Goal: Transaction & Acquisition: Subscribe to service/newsletter

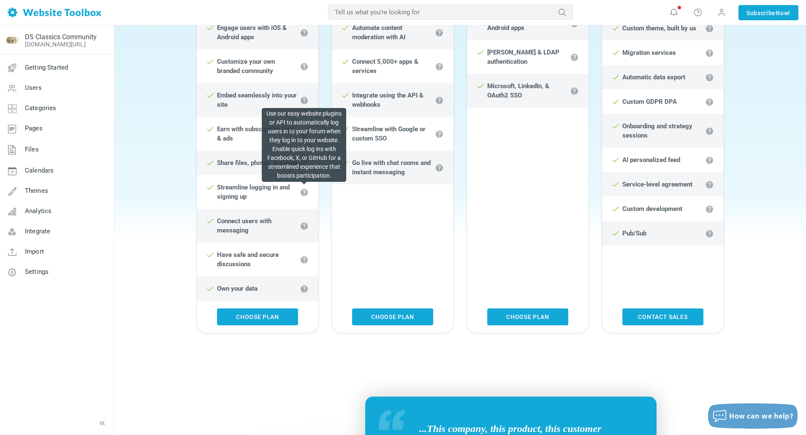
scroll to position [380, 0]
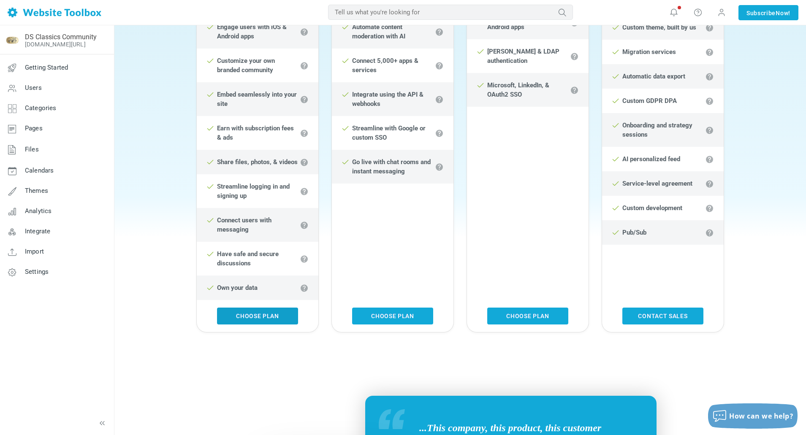
click at [268, 315] on link "Choose Plan" at bounding box center [257, 316] width 81 height 17
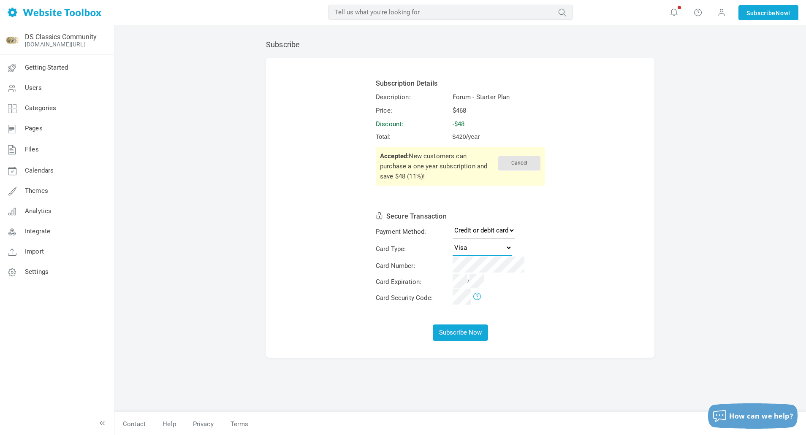
click at [502, 247] on select "Visa MasterCard American Express Discover" at bounding box center [483, 247] width 60 height 17
select select "MasterCard"
click at [453, 239] on select "Visa MasterCard American Express Discover" at bounding box center [483, 247] width 60 height 17
click at [519, 302] on td at bounding box center [498, 299] width 95 height 16
click at [460, 334] on button "Subscribe Now" at bounding box center [460, 333] width 55 height 16
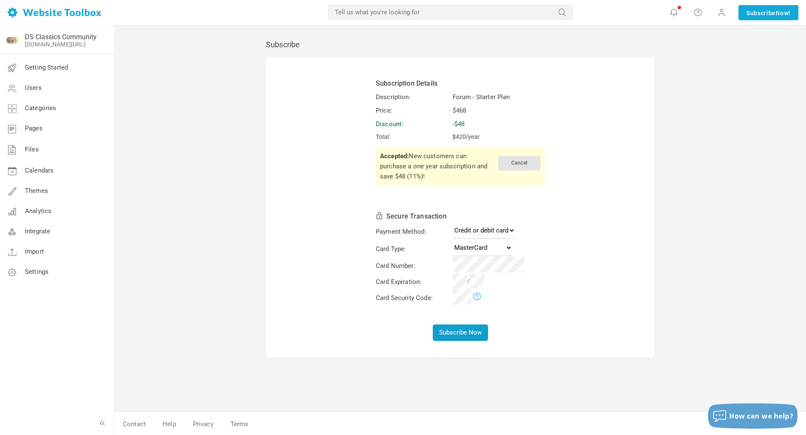
click at [479, 338] on button "Subscribe Now" at bounding box center [460, 333] width 55 height 16
select select "MasterCard"
click at [466, 337] on button "Subscribe Now" at bounding box center [460, 333] width 55 height 16
click at [485, 227] on select "Credit or debit card PayPal" at bounding box center [484, 230] width 63 height 17
click at [559, 240] on form "Subscription Details Description: Forum - Starter Plan Price: $468 Discount: -$…" at bounding box center [460, 208] width 389 height 301
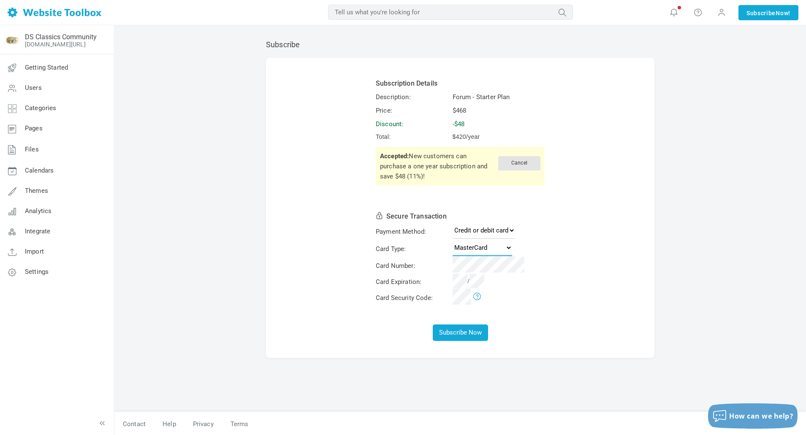
click at [494, 247] on select "Visa MasterCard American Express Discover" at bounding box center [483, 247] width 60 height 17
select select "Visa"
click at [453, 239] on select "Visa MasterCard American Express Discover" at bounding box center [483, 247] width 60 height 17
click at [467, 332] on button "Subscribe Now" at bounding box center [460, 333] width 55 height 16
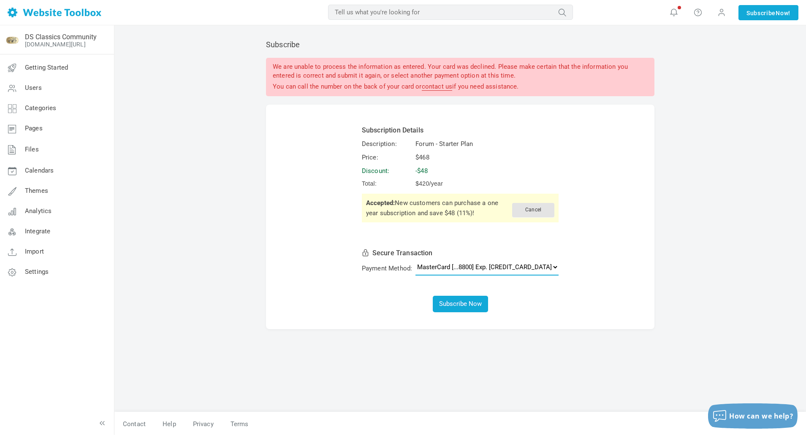
click at [468, 276] on select "MasterCard [...8800] Exp. 01/2029 Add a new credit or debit card PayPal" at bounding box center [487, 267] width 143 height 17
select select
click at [437, 269] on select "MasterCard [...8800] Exp. 01/2029 Add a new credit or debit card PayPal" at bounding box center [487, 267] width 143 height 17
